Goal: Task Accomplishment & Management: Manage account settings

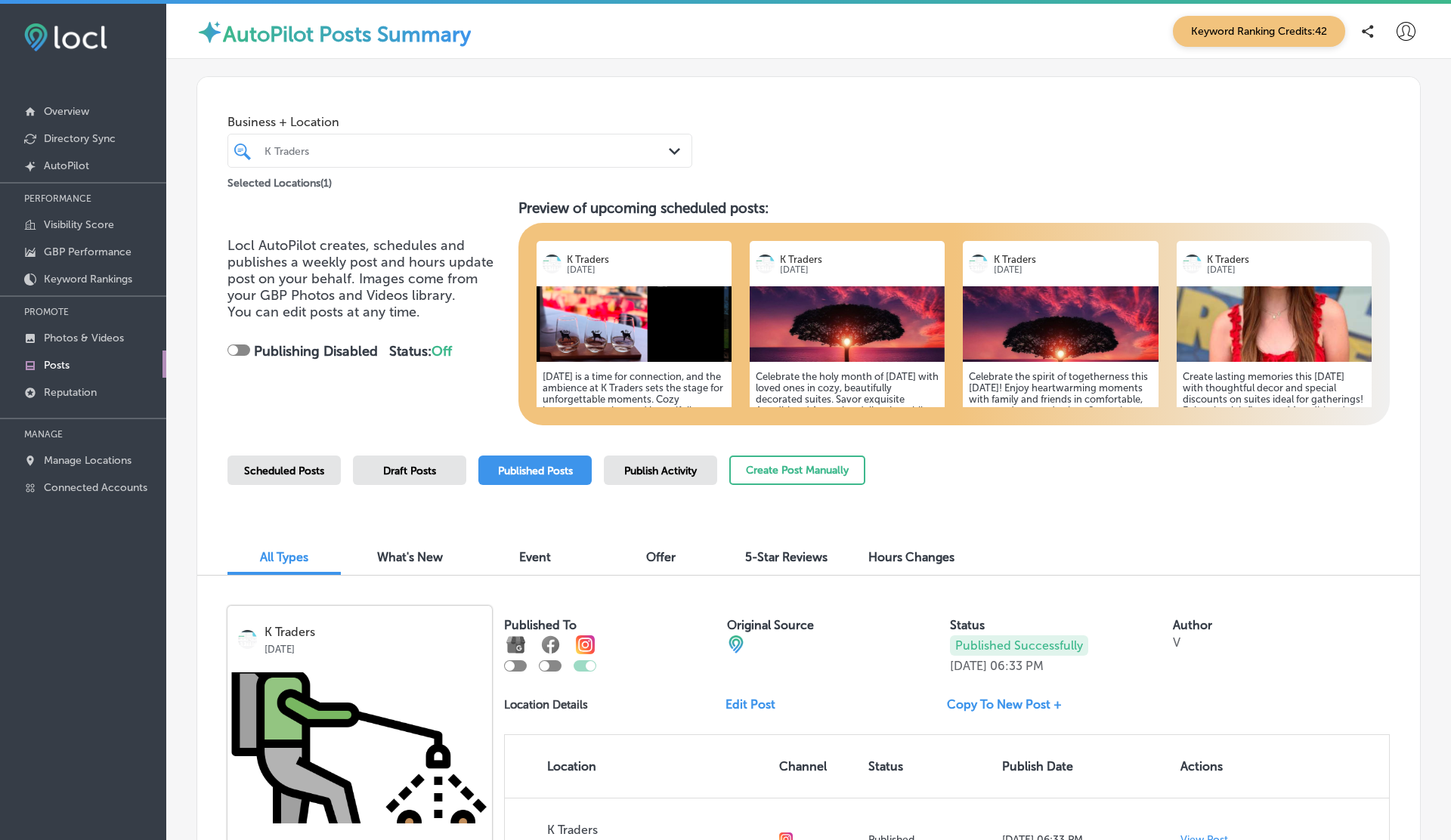
click at [1399, 28] on icon at bounding box center [1405, 31] width 19 height 19
click at [1405, 27] on div at bounding box center [726, 420] width 1451 height 840
click at [1404, 32] on icon at bounding box center [1405, 31] width 19 height 19
click at [1380, 84] on p "My Account" at bounding box center [1384, 85] width 68 height 18
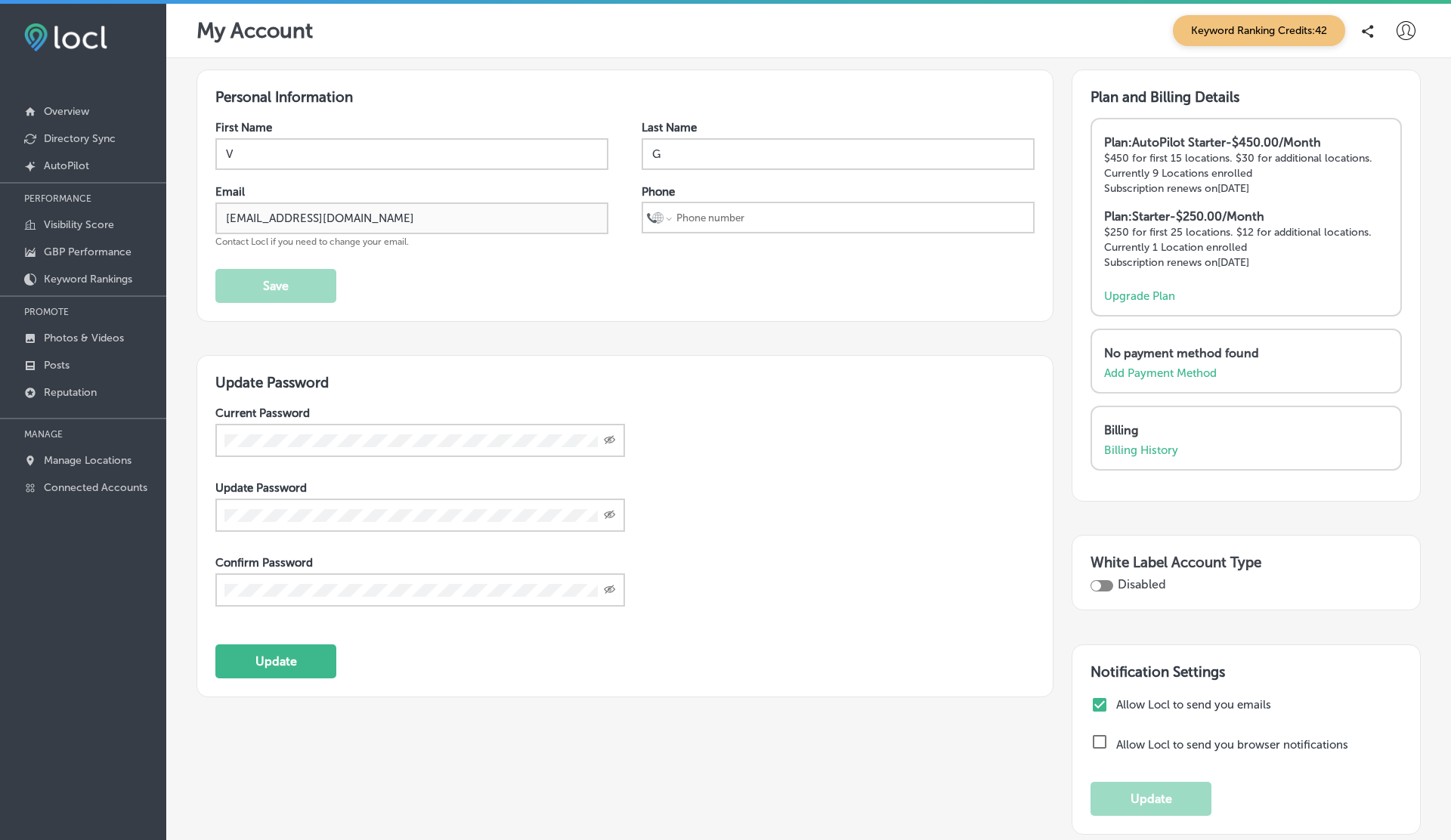
click at [1102, 580] on div at bounding box center [1101, 585] width 23 height 11
checkbox input "true"
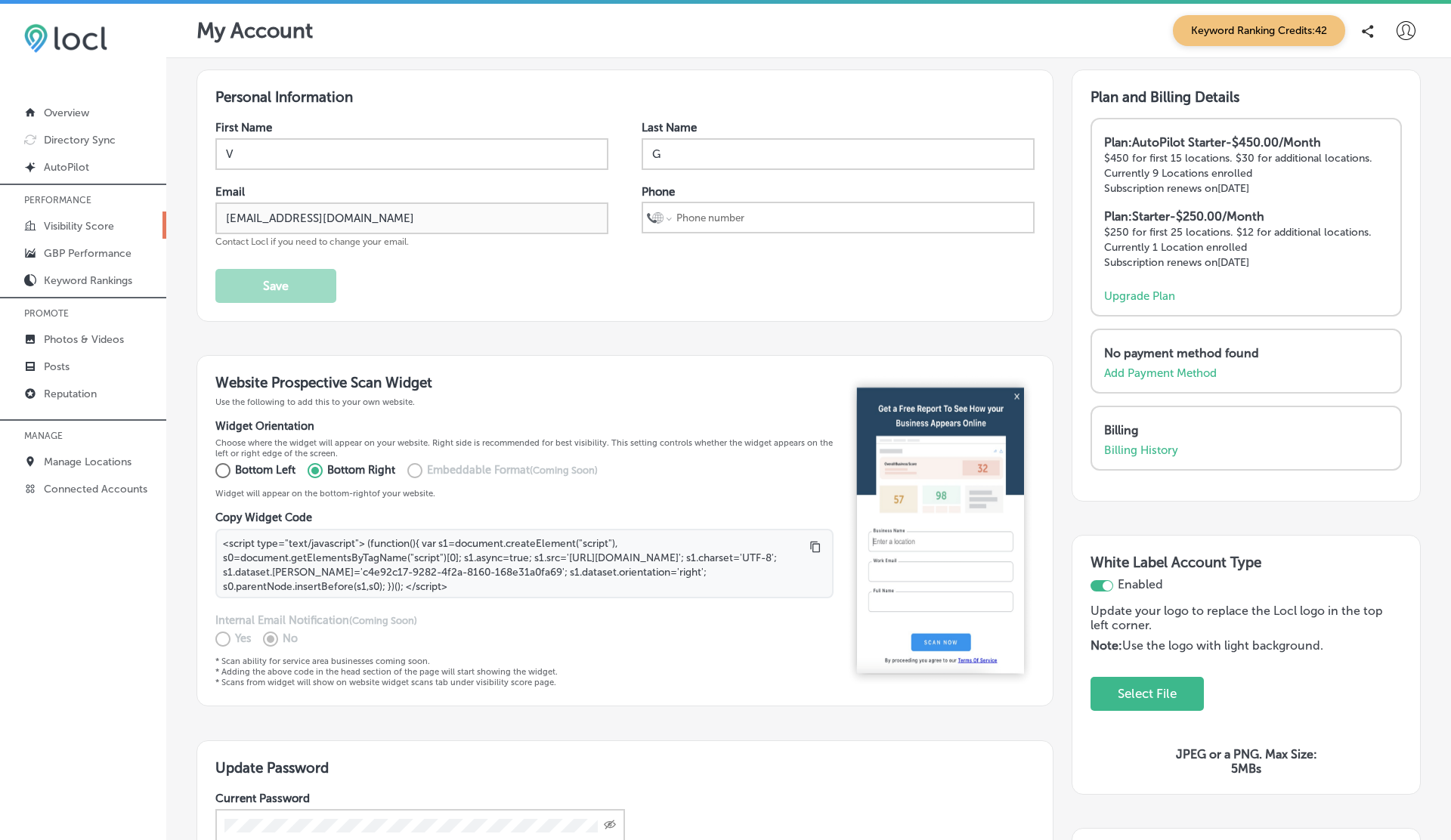
click at [63, 222] on p "Visibility Score" at bounding box center [79, 226] width 71 height 13
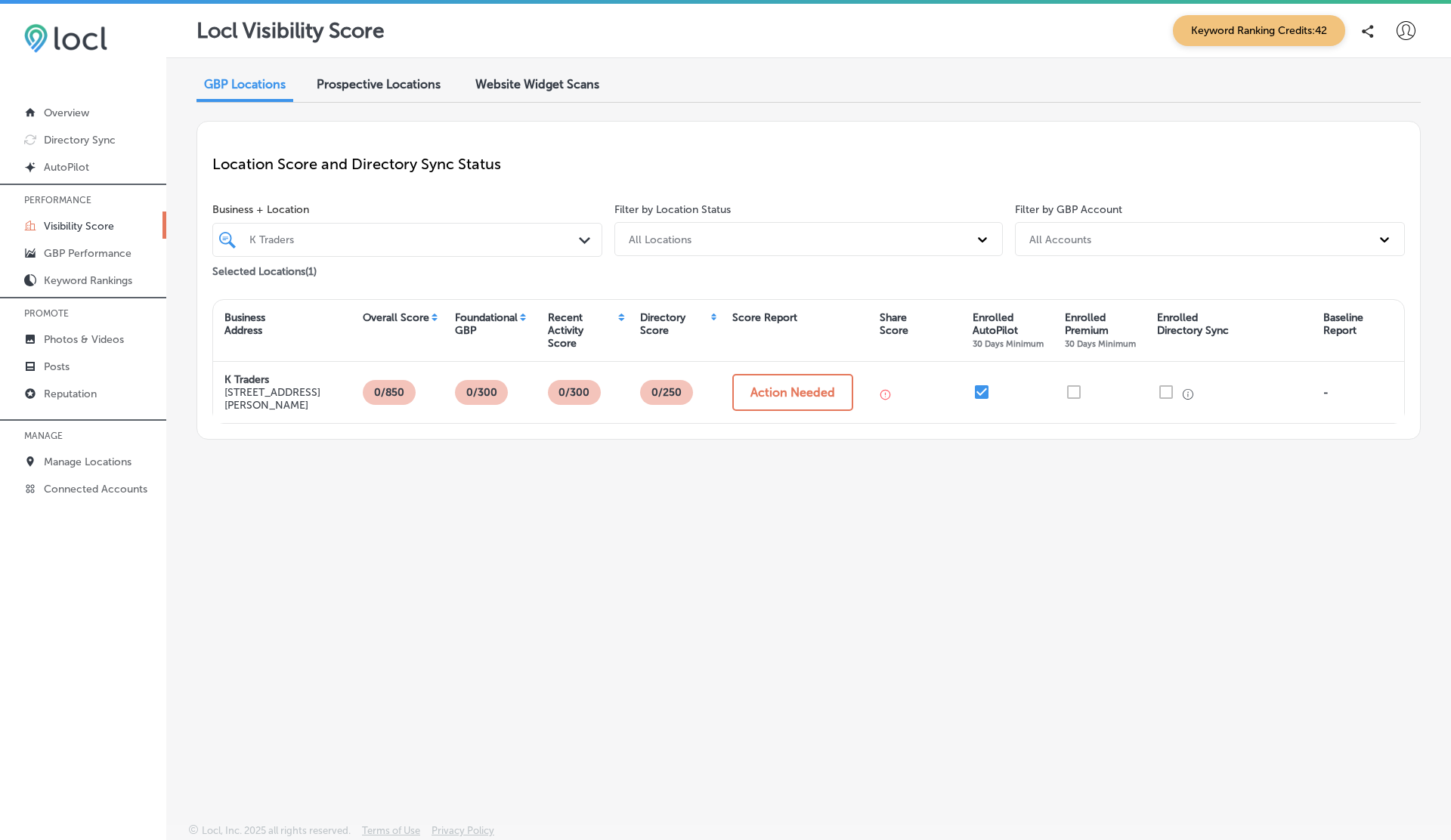
click at [507, 84] on span "Website Widget Scans" at bounding box center [537, 84] width 124 height 15
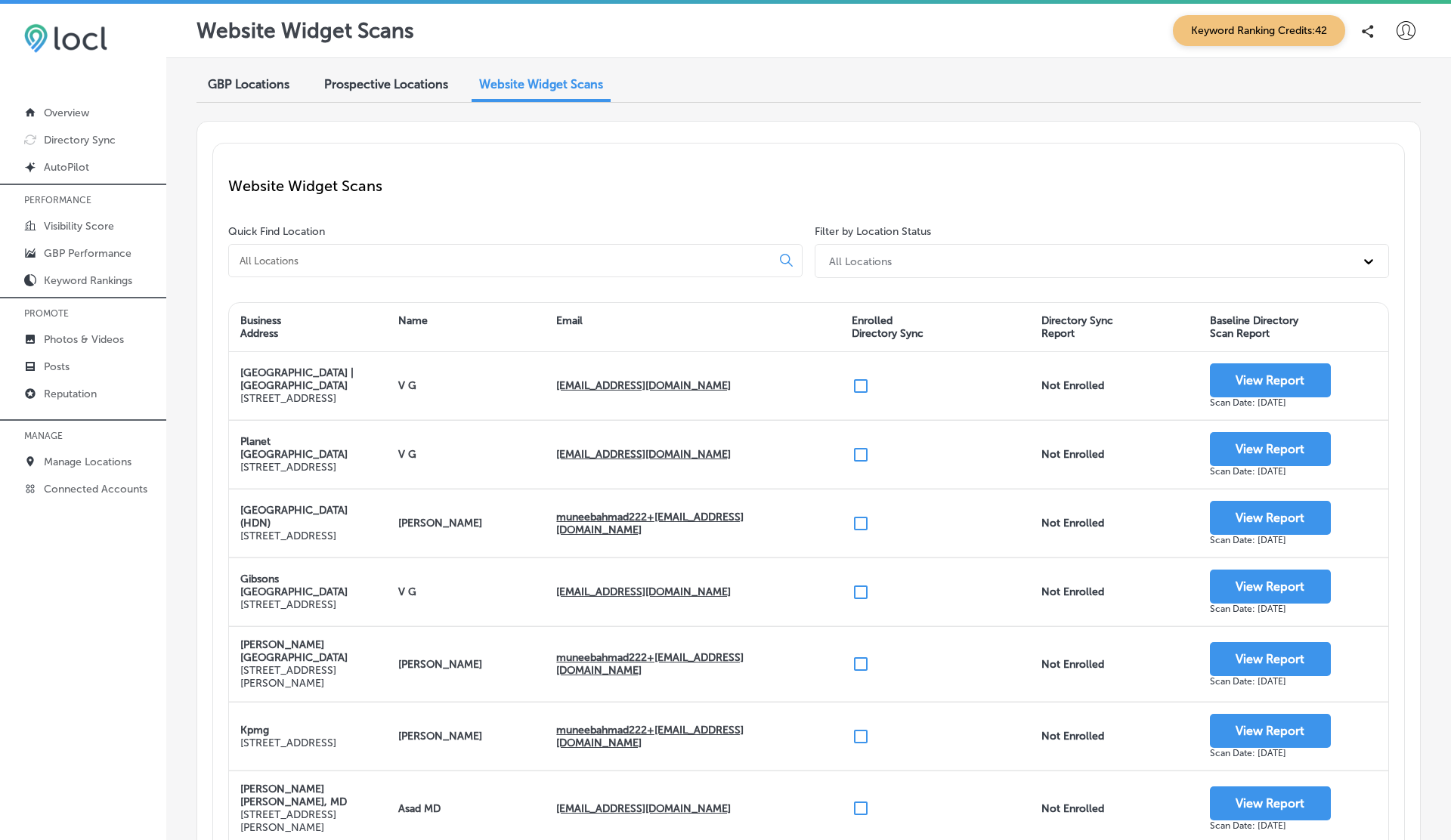
click at [1400, 28] on icon at bounding box center [1405, 30] width 19 height 19
click at [1386, 81] on p "My Account" at bounding box center [1384, 85] width 68 height 18
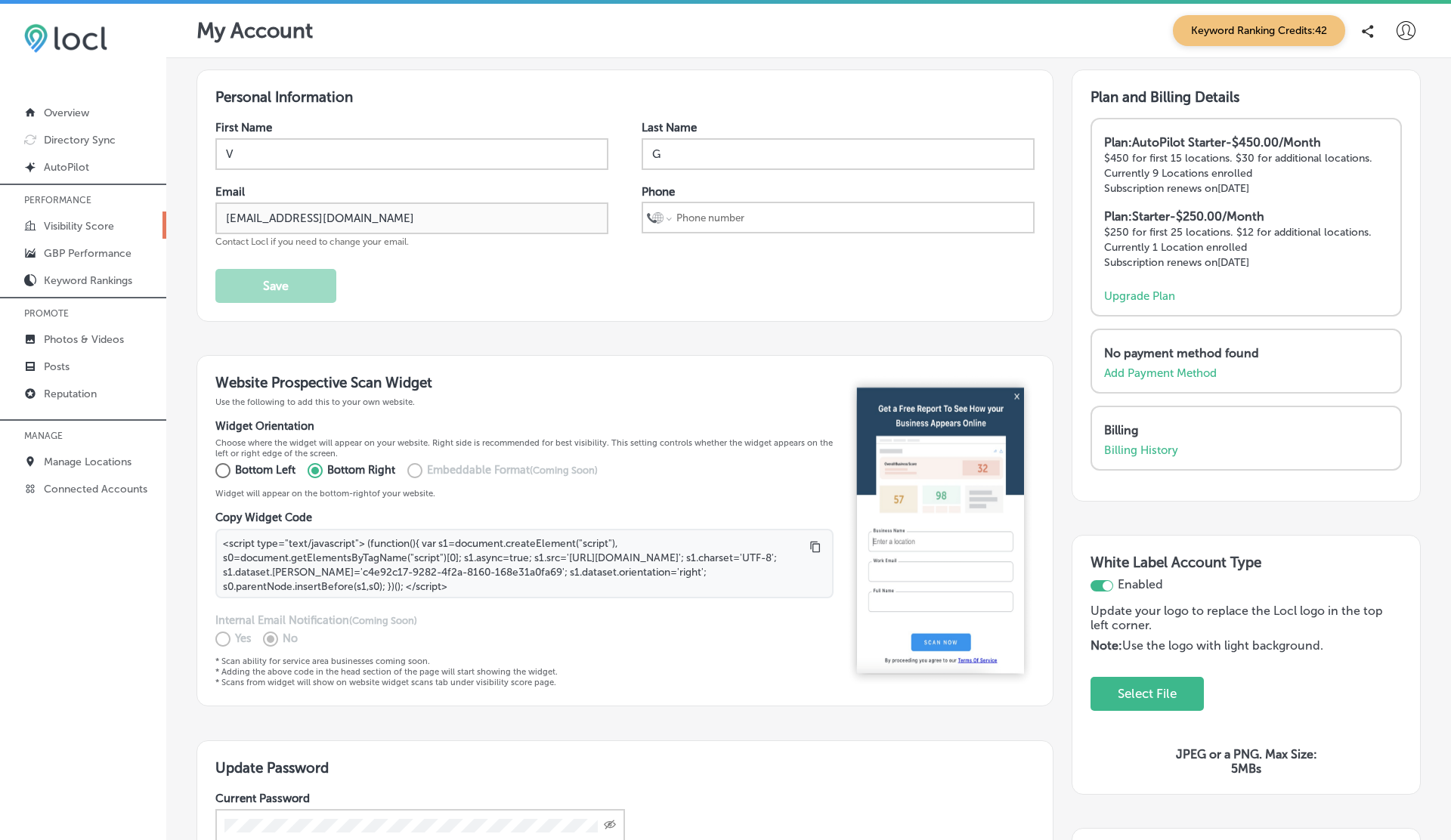
click at [84, 231] on link "Visibility Score" at bounding box center [82, 225] width 166 height 27
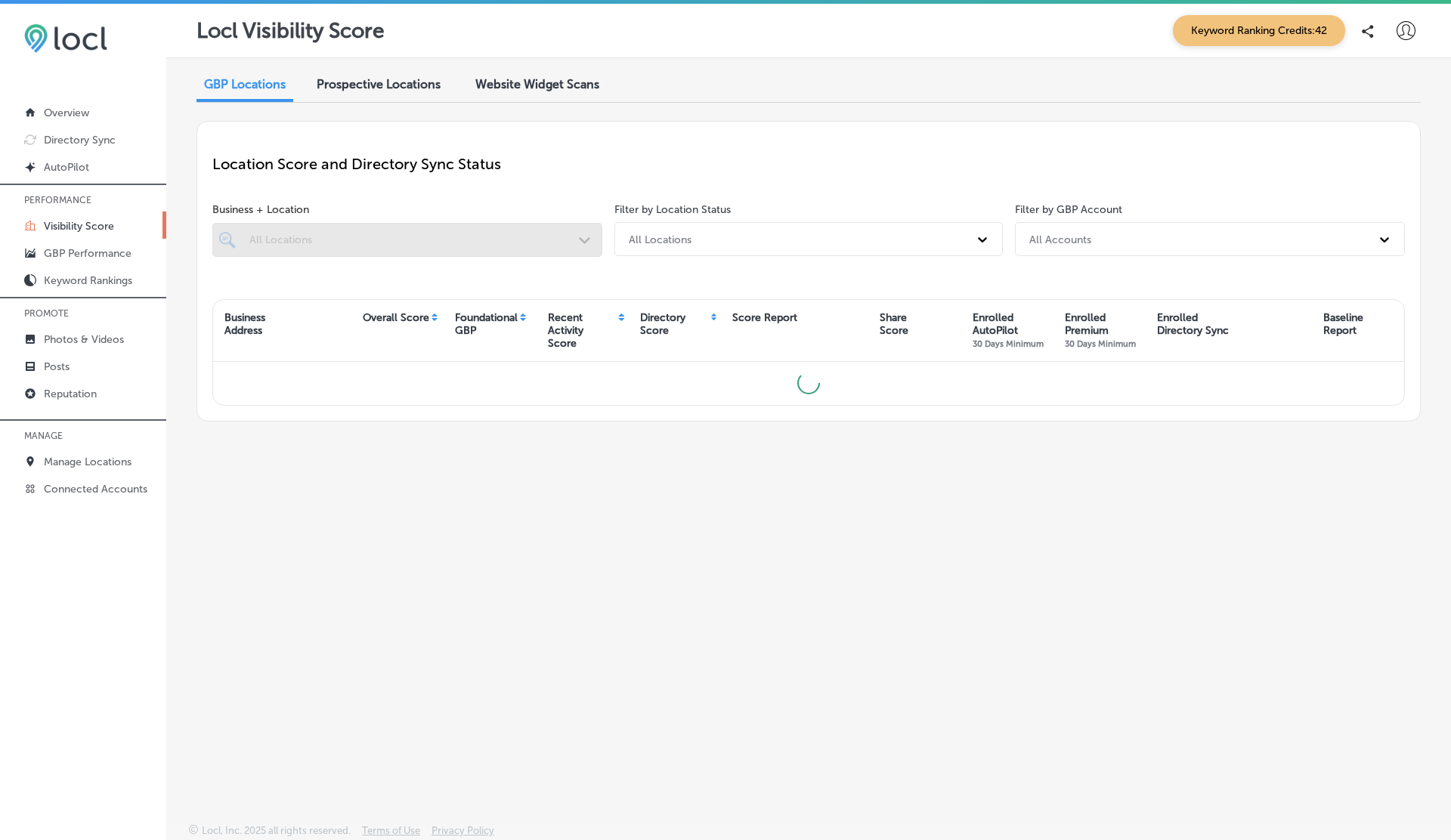
click at [519, 95] on div "Website Widget Scans" at bounding box center [537, 85] width 147 height 32
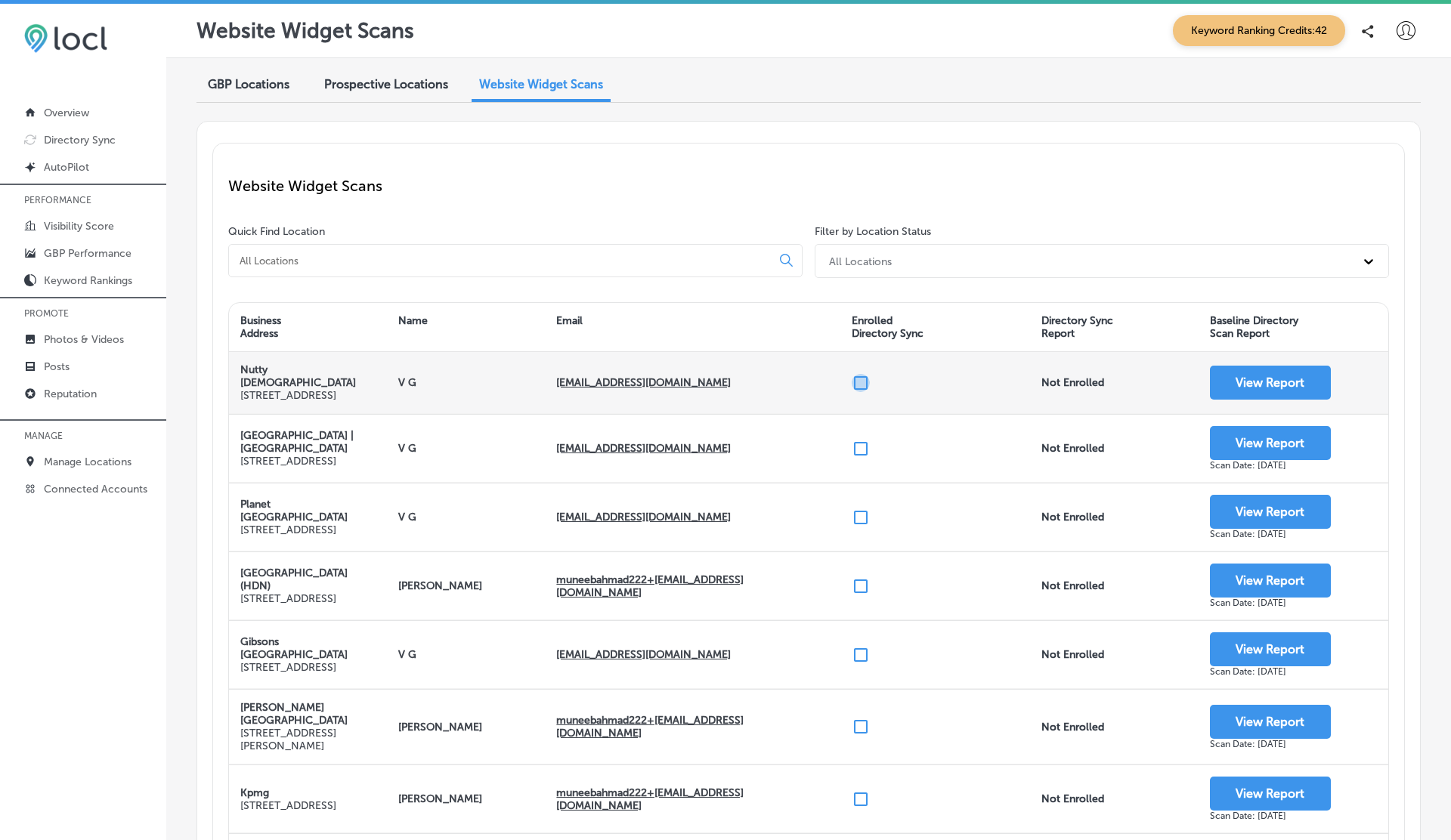
click at [864, 379] on input "checkbox" at bounding box center [861, 383] width 18 height 18
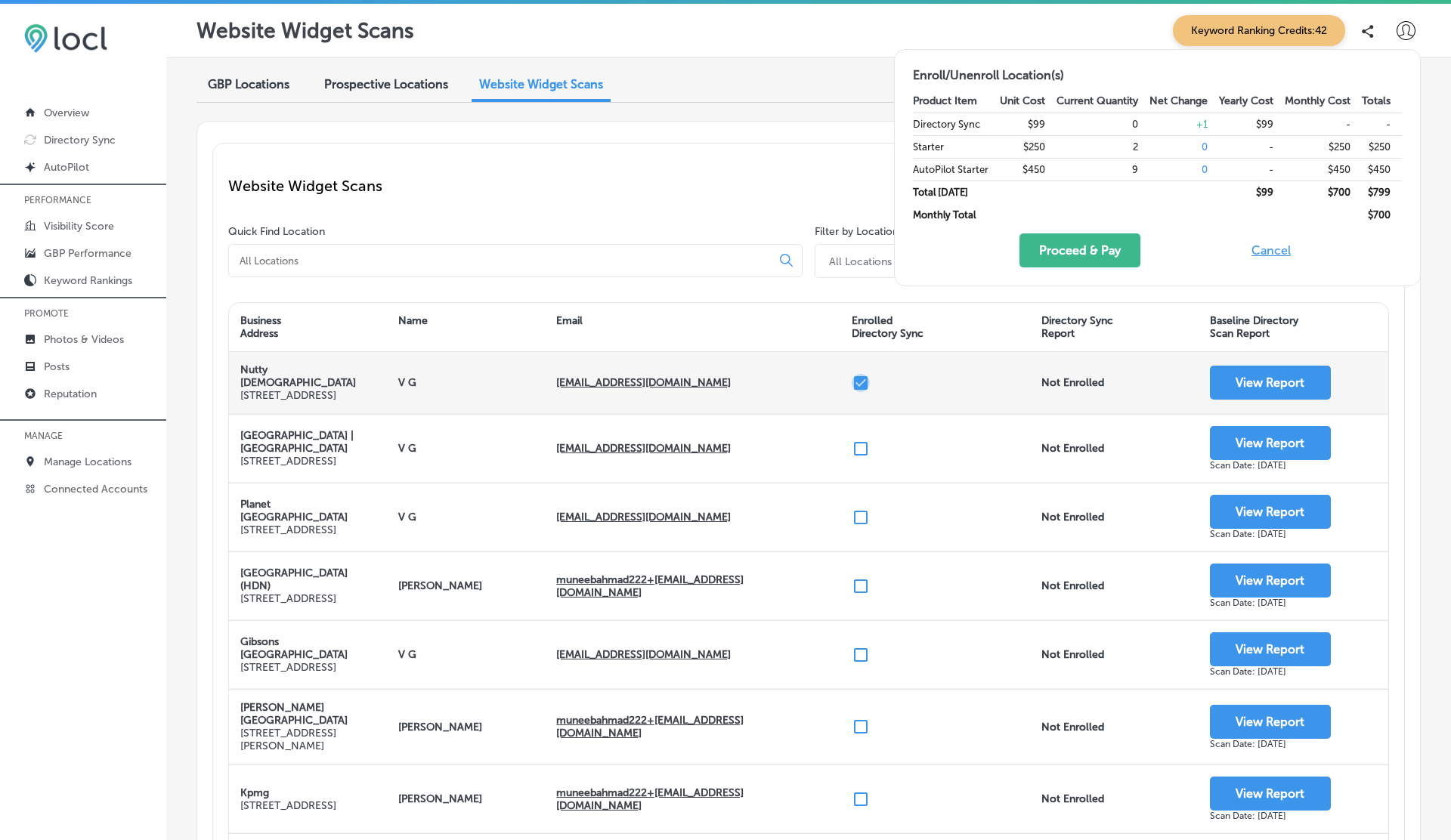
click at [864, 379] on input "checkbox" at bounding box center [861, 383] width 18 height 18
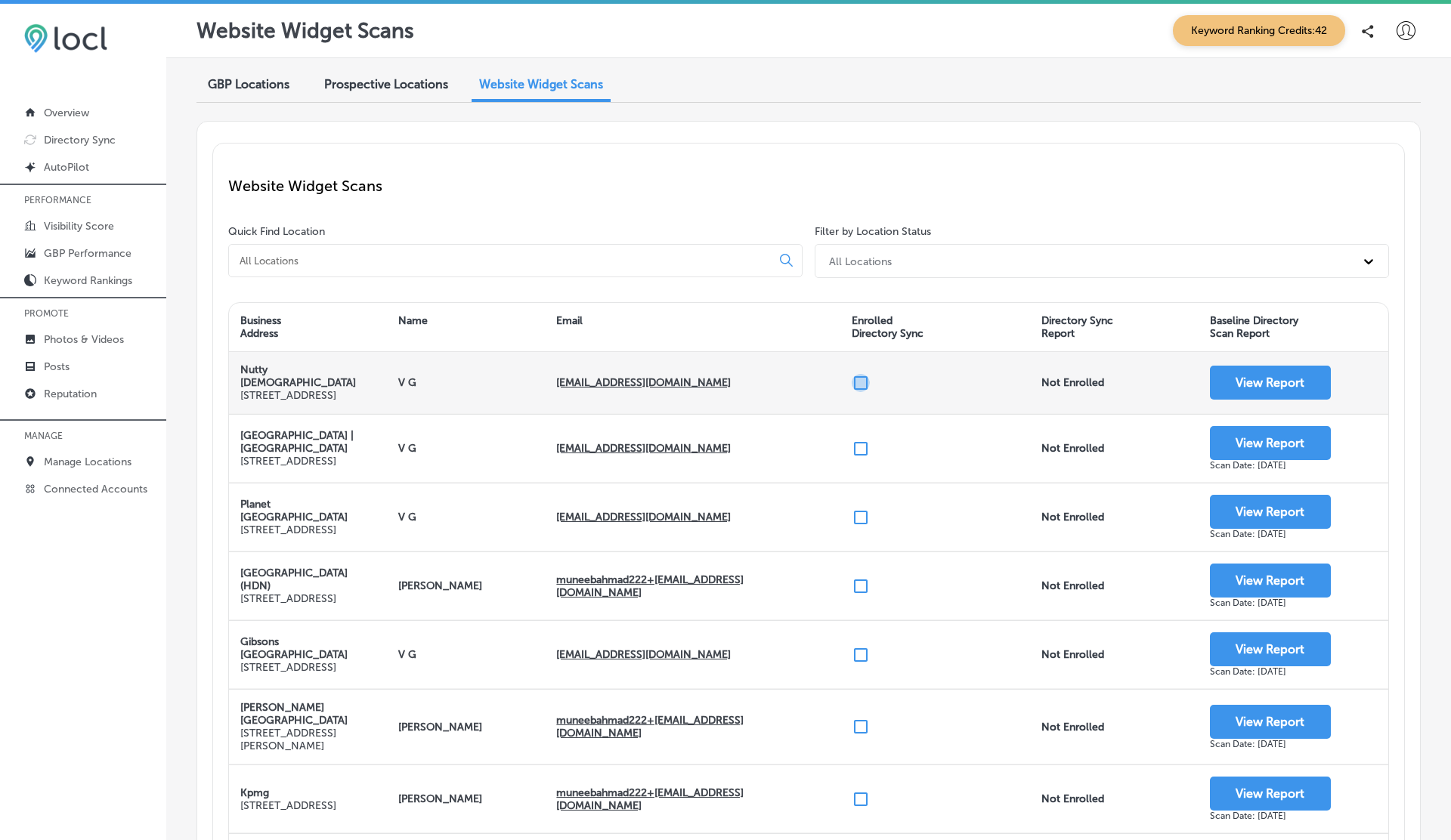
click at [864, 379] on input "checkbox" at bounding box center [861, 383] width 18 height 18
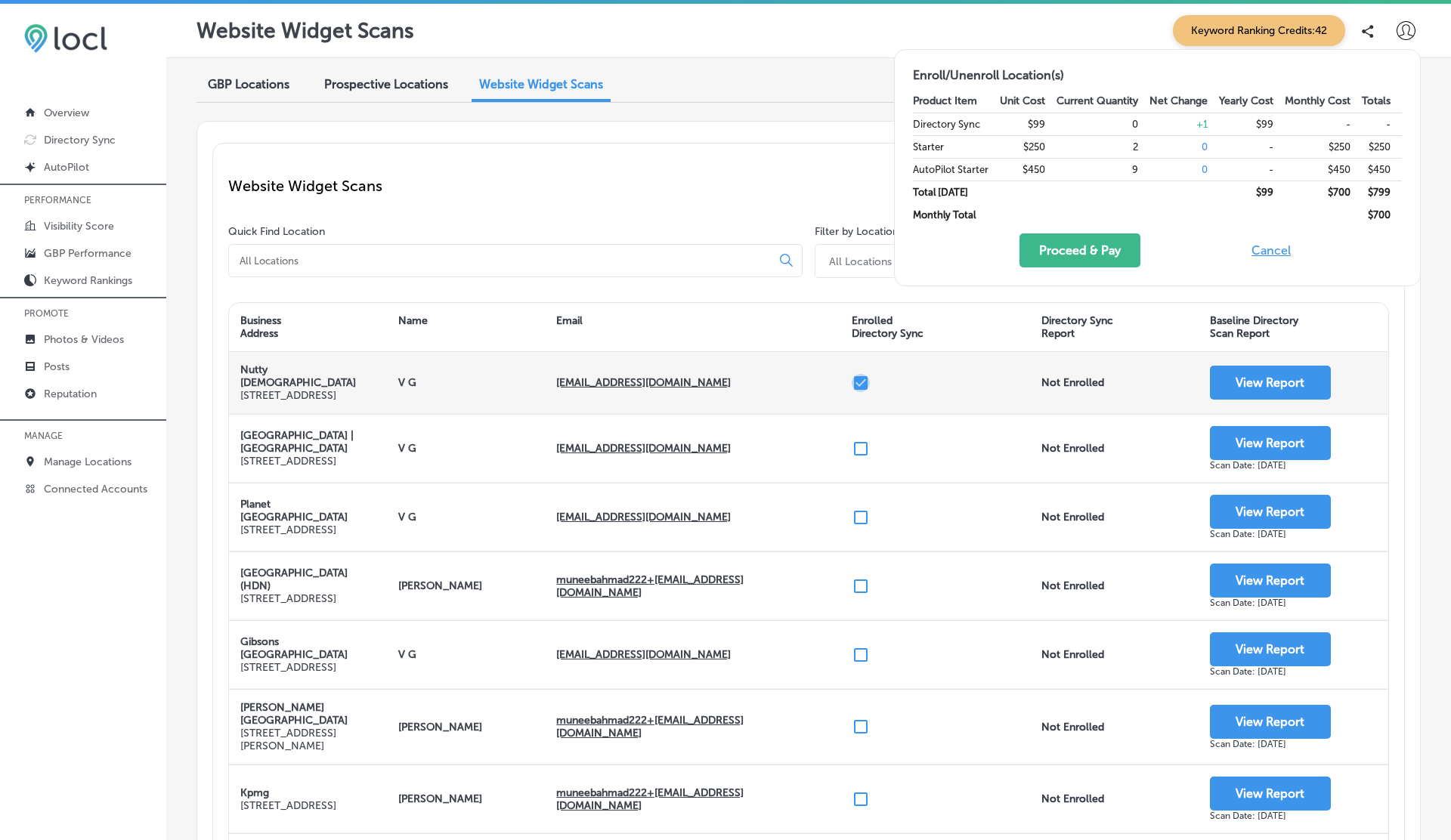
click at [864, 379] on input "checkbox" at bounding box center [861, 383] width 18 height 18
